Goal: Information Seeking & Learning: Learn about a topic

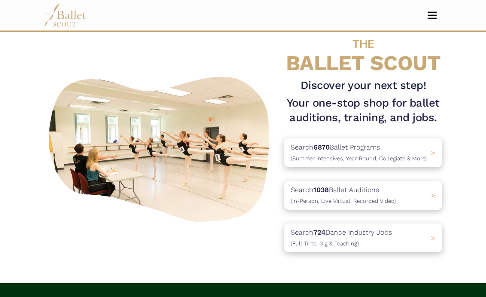
scroll to position [19, 0]
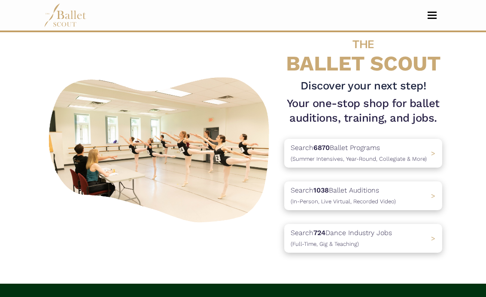
click at [432, 13] on button "Toggle navigation" at bounding box center [432, 15] width 20 height 8
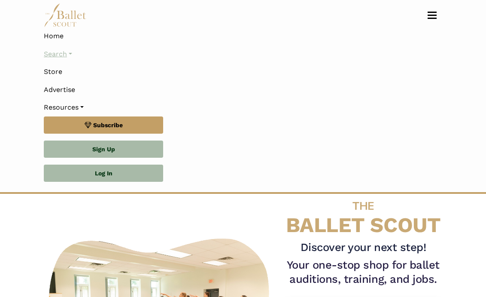
click at [63, 50] on link "Search" at bounding box center [243, 54] width 398 height 18
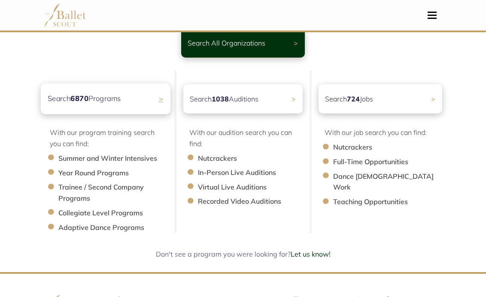
scroll to position [67, 0]
click at [162, 96] on span ">" at bounding box center [161, 98] width 5 height 9
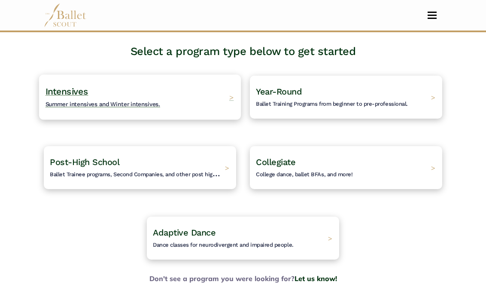
scroll to position [49, 0]
click at [160, 96] on div "Intensives Summer intensives and Winter intensives. >" at bounding box center [140, 97] width 202 height 45
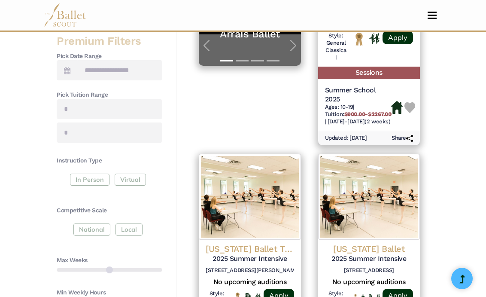
scroll to position [337, 0]
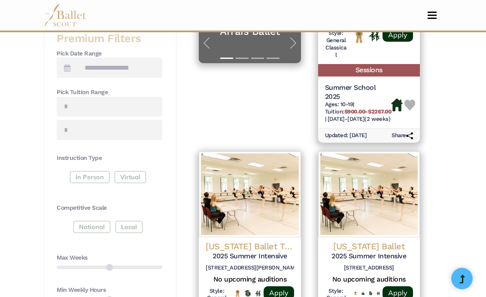
click at [95, 171] on div "In Person Virtual" at bounding box center [110, 178] width 106 height 15
click at [91, 221] on div "National Local" at bounding box center [110, 228] width 106 height 15
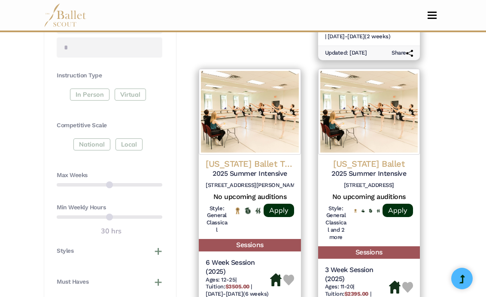
scroll to position [422, 0]
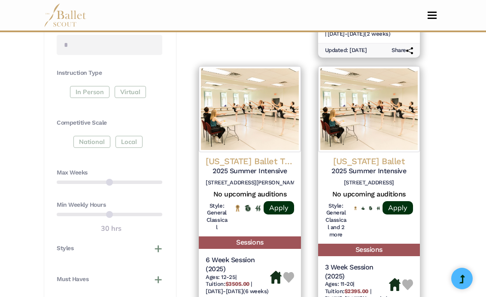
click at [84, 86] on div "In Person Virtual" at bounding box center [110, 93] width 106 height 15
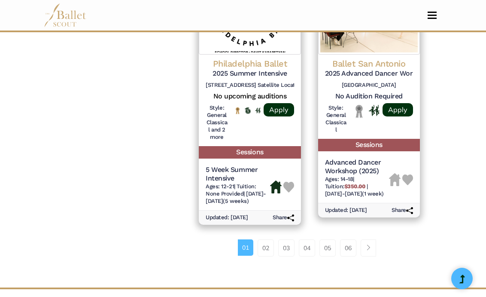
scroll to position [1377, 0]
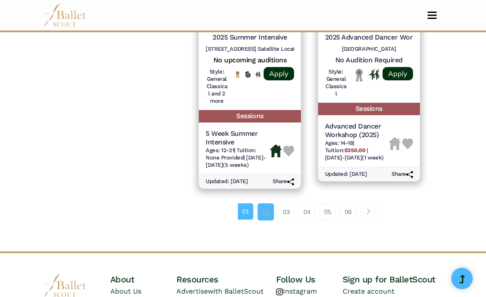
click at [264, 210] on link "02" at bounding box center [265, 211] width 16 height 17
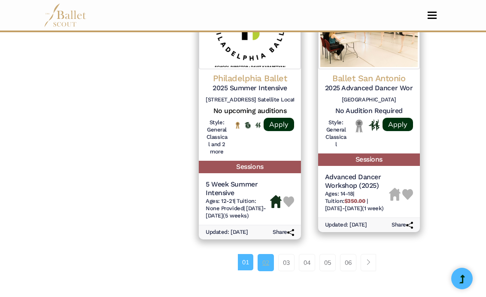
scroll to position [1365, 0]
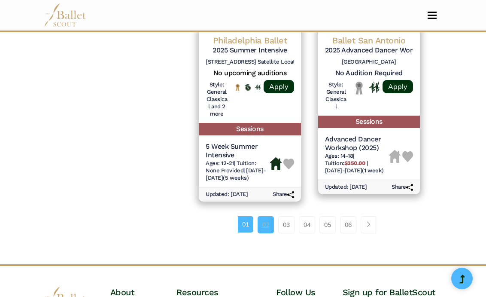
click at [267, 222] on link "02" at bounding box center [265, 224] width 16 height 17
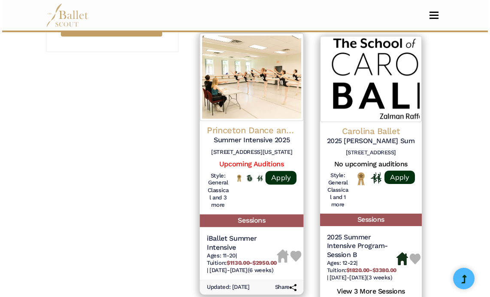
scroll to position [736, 0]
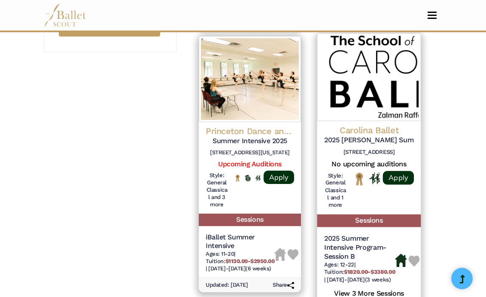
click at [367, 124] on h4 "Carolina Ballet" at bounding box center [369, 130] width 90 height 12
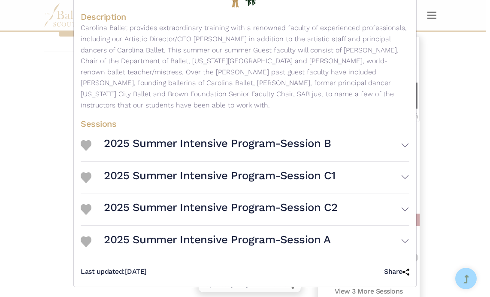
scroll to position [156, 0]
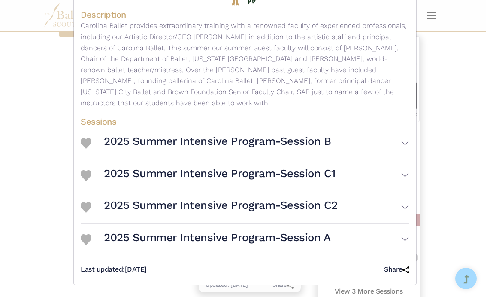
click at [402, 142] on button "2025 Summer Intensive Program-Session B" at bounding box center [257, 142] width 306 height 24
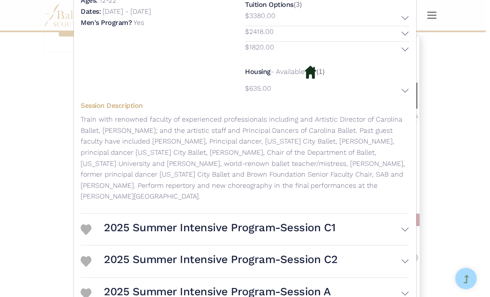
scroll to position [330, 0]
click at [403, 219] on button "2025 Summer Intensive Program-Session C1" at bounding box center [257, 228] width 306 height 24
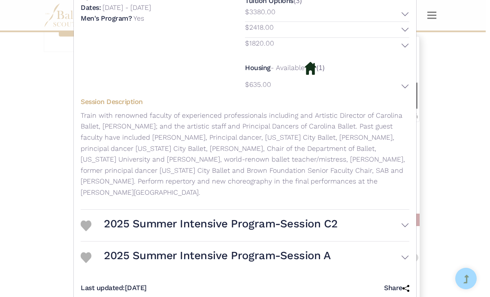
scroll to position [593, 0]
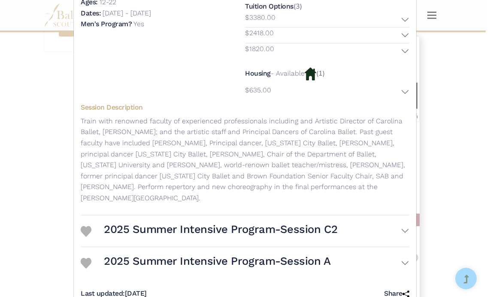
click at [405, 218] on button "2025 Summer Intensive Program-Session C2" at bounding box center [257, 230] width 306 height 24
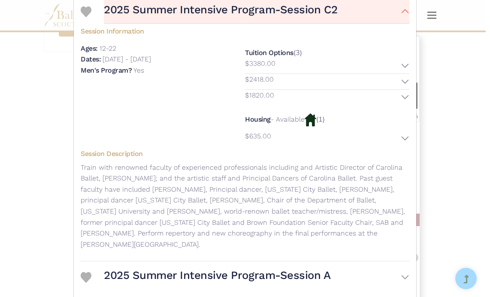
scroll to position [812, 0]
click at [404, 265] on button "2025 Summer Intensive Program-Session A" at bounding box center [257, 277] width 306 height 24
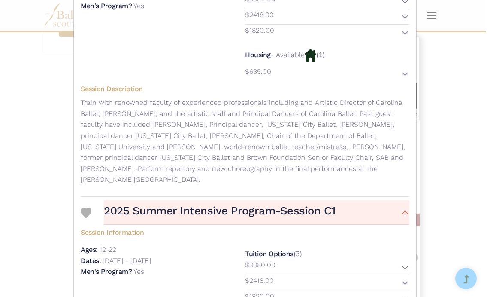
scroll to position [472, 0]
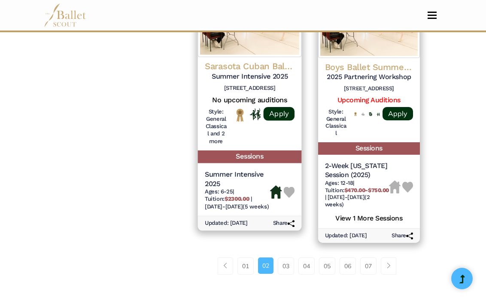
scroll to position [1393, 0]
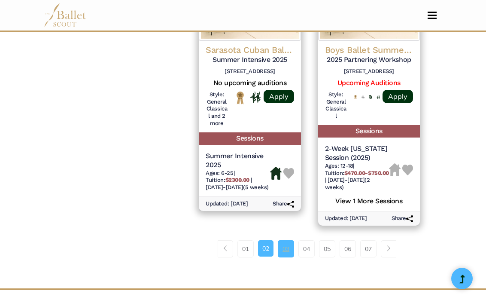
click at [286, 240] on link "03" at bounding box center [286, 248] width 16 height 17
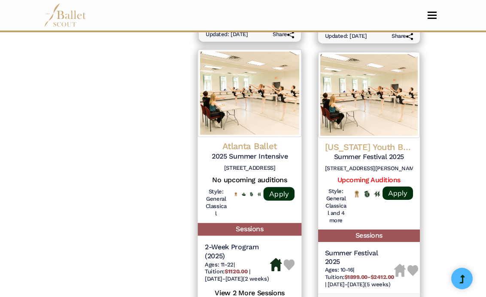
scroll to position [1365, 0]
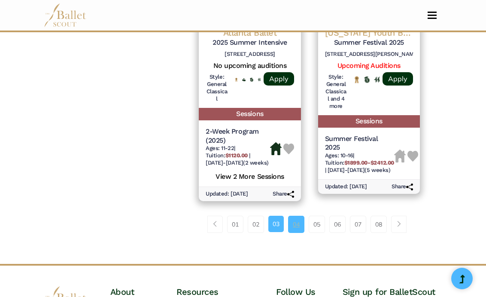
click at [297, 218] on link "04" at bounding box center [296, 223] width 16 height 17
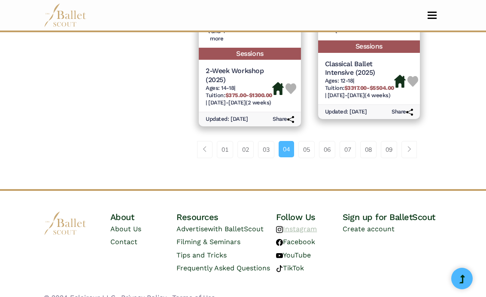
scroll to position [1441, 0]
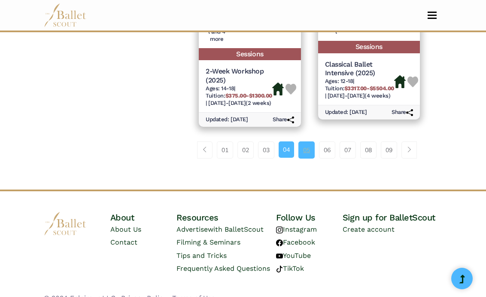
click at [309, 141] on link "05" at bounding box center [306, 149] width 16 height 17
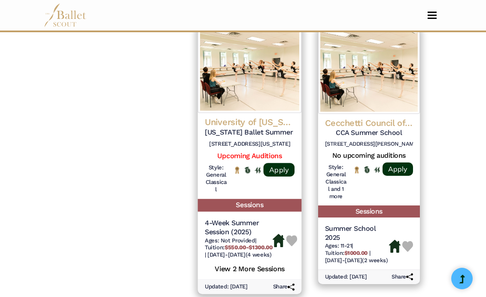
scroll to position [1371, 0]
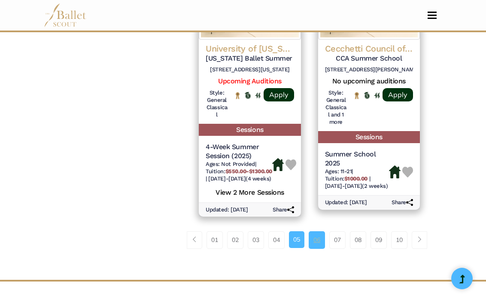
click at [314, 237] on link "06" at bounding box center [317, 239] width 16 height 17
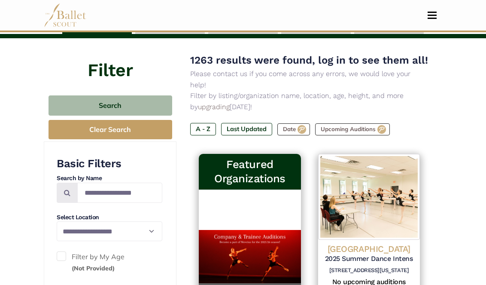
scroll to position [79, 0]
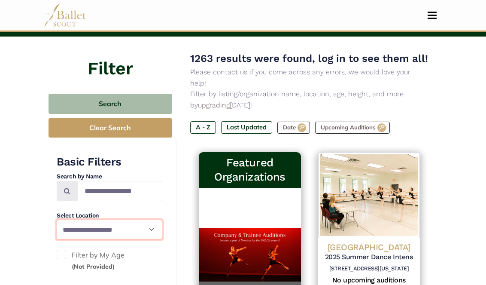
select select "**"
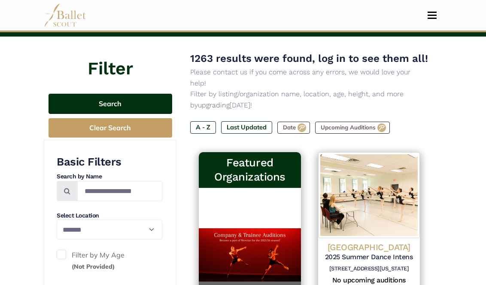
click at [115, 101] on button "Search" at bounding box center [110, 104] width 124 height 20
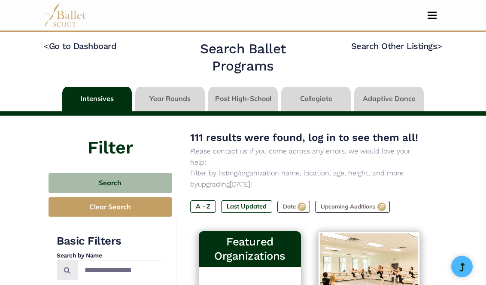
select select "**"
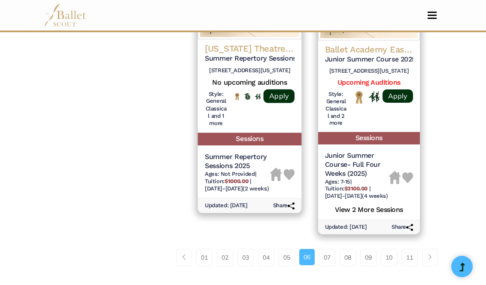
scroll to position [1428, 0]
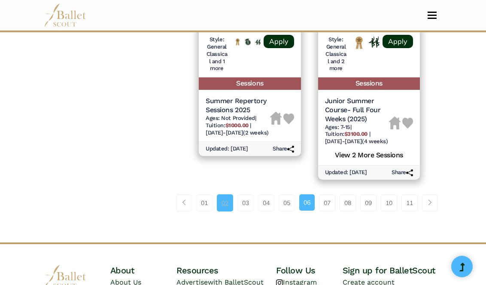
click at [223, 194] on link "02" at bounding box center [225, 202] width 16 height 17
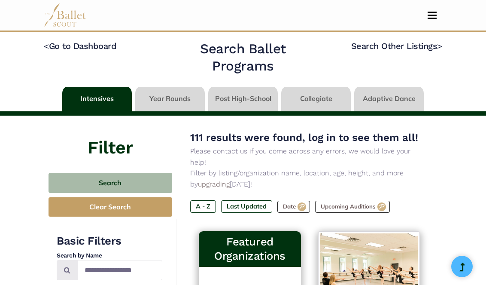
select select "**"
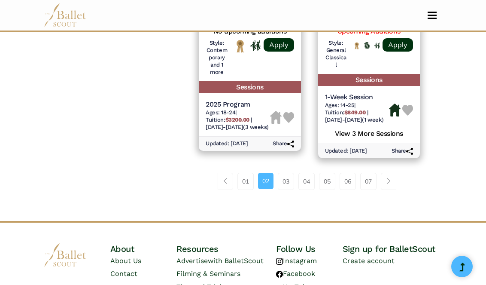
scroll to position [1418, 0]
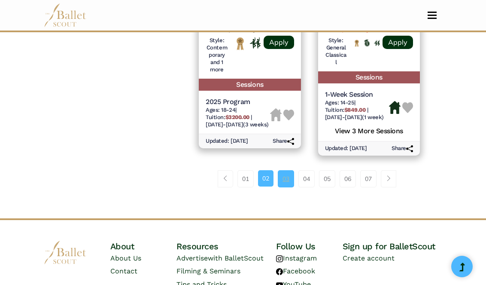
click at [288, 170] on link "03" at bounding box center [286, 178] width 16 height 17
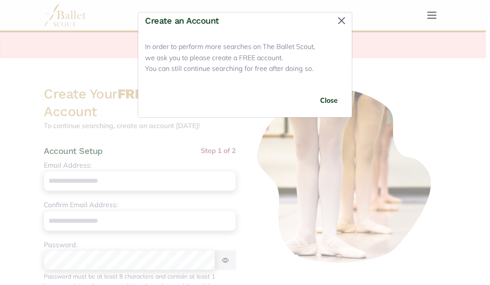
click at [341, 22] on button "Close" at bounding box center [342, 21] width 14 height 14
